Goal: Information Seeking & Learning: Learn about a topic

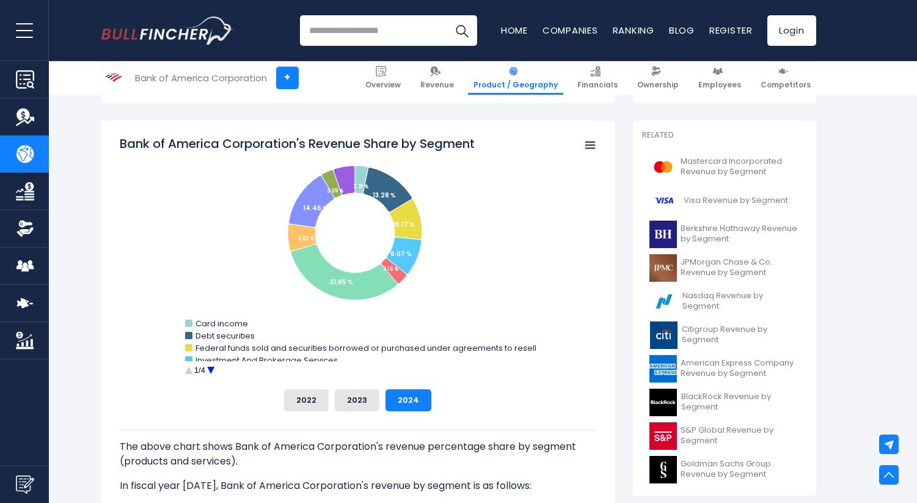
click at [209, 368] on circle "Bank of America Corporation's Revenue Share by Segment" at bounding box center [210, 370] width 19 height 19
click at [211, 373] on circle "Bank of America Corporation's Revenue Share by Segment" at bounding box center [210, 370] width 19 height 19
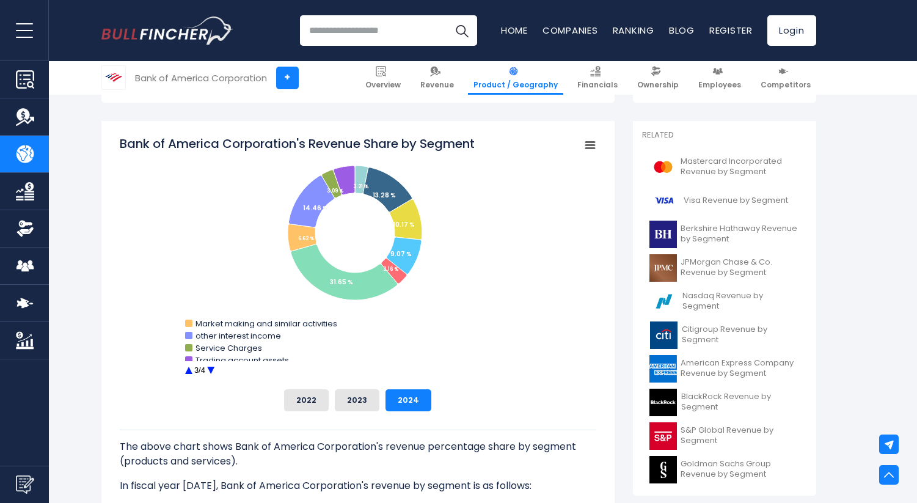
click at [211, 373] on circle "Bank of America Corporation's Revenue Share by Segment" at bounding box center [210, 370] width 19 height 19
click at [186, 373] on circle "Bank of America Corporation's Revenue Share by Segment" at bounding box center [188, 370] width 19 height 19
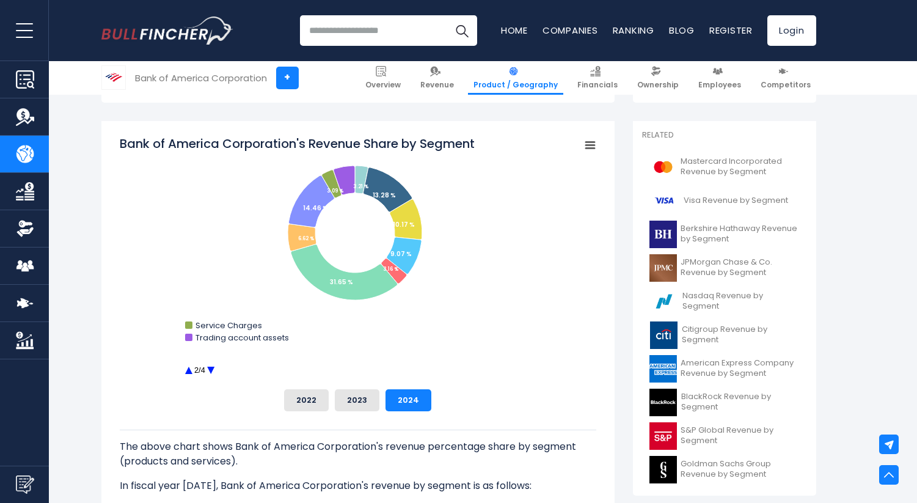
click at [186, 373] on circle "Bank of America Corporation's Revenue Share by Segment" at bounding box center [188, 370] width 19 height 19
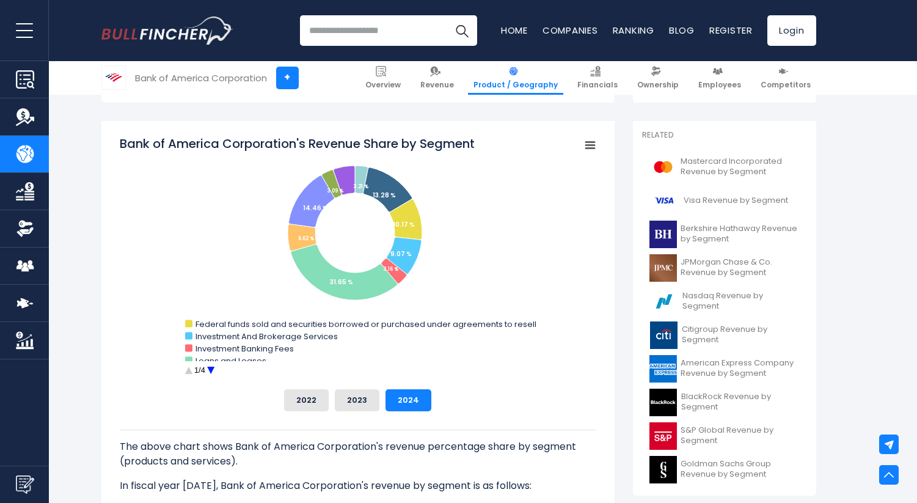
click at [186, 373] on circle "Bank of America Corporation's Revenue Share by Segment" at bounding box center [188, 370] width 19 height 19
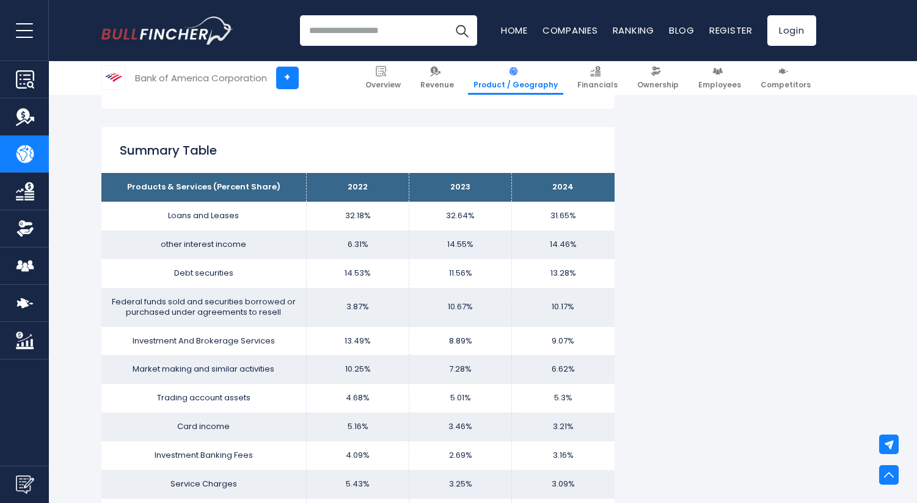
scroll to position [731, 0]
